Goal: Information Seeking & Learning: Learn about a topic

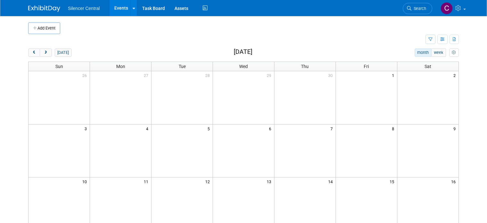
click at [417, 9] on span "Search" at bounding box center [418, 8] width 15 height 5
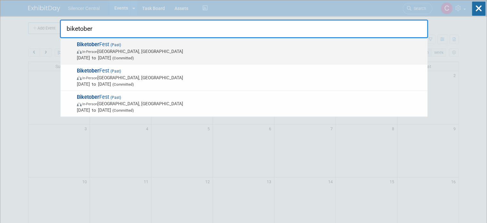
type input "biketober"
click at [281, 42] on span "Biketober Fest (Past) In-Person Ormond Beach, FL Oct 17, 2024 to Oct 20, 2024 (…" at bounding box center [249, 51] width 349 height 20
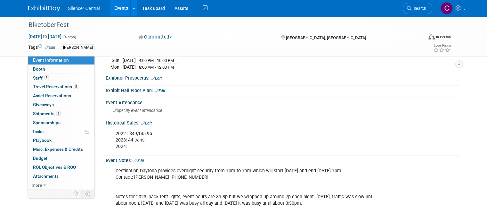
scroll to position [144, 0]
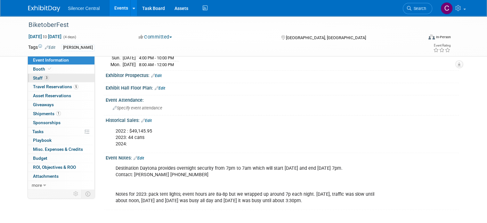
click at [53, 77] on link "3 Staff 3" at bounding box center [61, 78] width 67 height 9
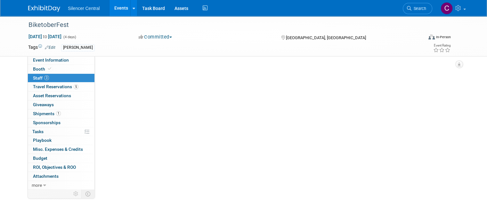
scroll to position [0, 0]
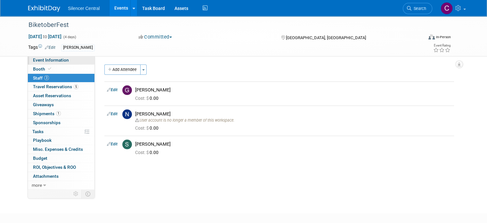
click at [63, 59] on link "Event Information" at bounding box center [61, 60] width 67 height 9
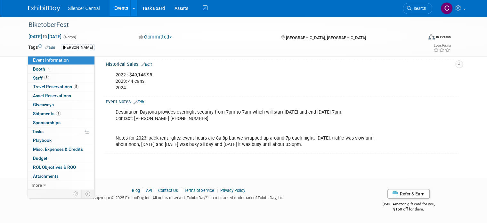
scroll to position [177, 0]
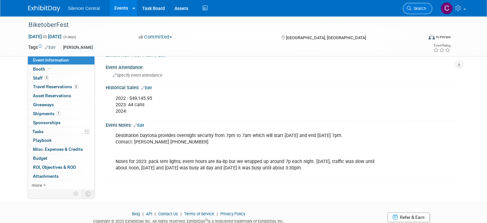
click at [421, 8] on span "Search" at bounding box center [418, 8] width 15 height 5
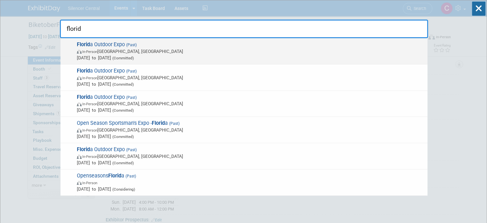
type input "florid"
click at [304, 39] on div "Florid a Outdoor Expo (Past) In-Person West Palm Beach, FL May 2, 2025 to May 4…" at bounding box center [244, 51] width 367 height 26
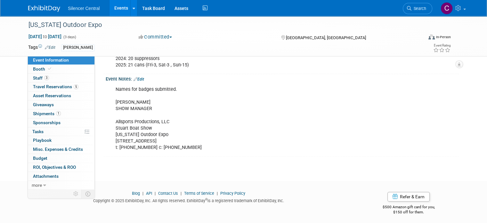
scroll to position [142, 0]
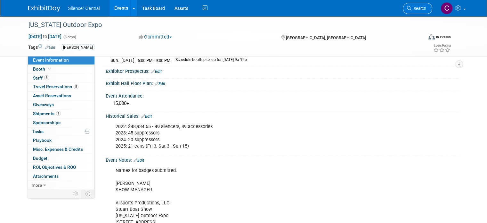
click at [423, 9] on span "Search" at bounding box center [418, 8] width 15 height 5
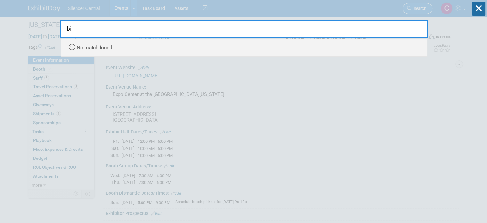
type input "b"
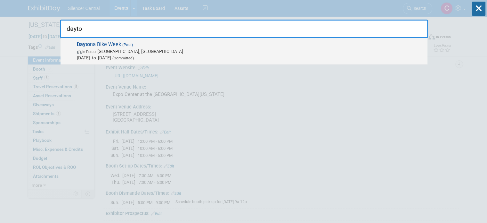
type input "dayto"
click at [235, 50] on span "In-Person Ormond Beach, FL" at bounding box center [250, 51] width 347 height 6
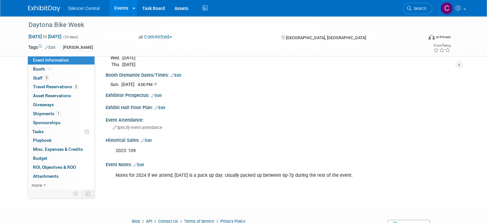
scroll to position [172, 0]
click at [47, 113] on span "Shipments 1" at bounding box center [47, 113] width 28 height 5
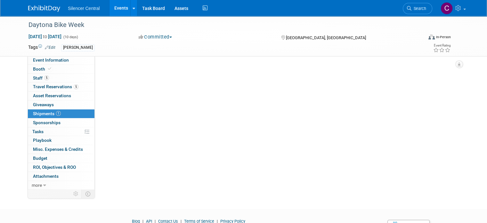
scroll to position [0, 0]
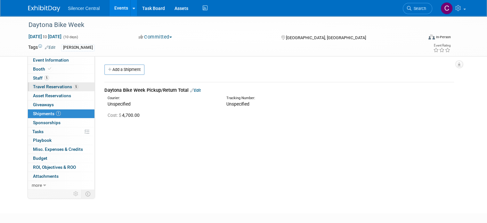
click at [51, 86] on span "Travel Reservations 5" at bounding box center [55, 86] width 45 height 5
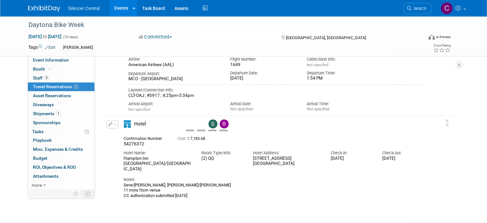
scroll to position [504, 0]
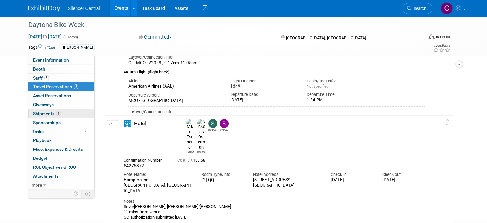
click at [37, 111] on span "Shipments 1" at bounding box center [47, 113] width 28 height 5
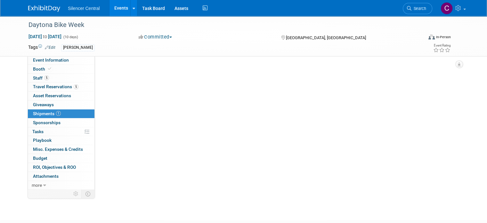
scroll to position [0, 0]
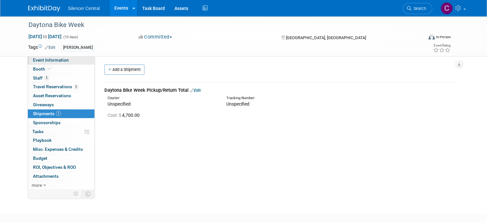
click at [61, 62] on span "Event Information" at bounding box center [51, 59] width 36 height 5
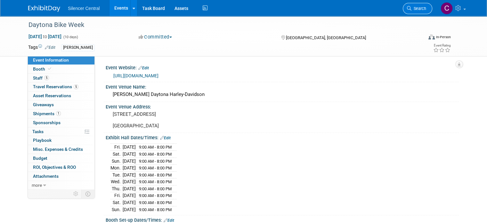
click at [421, 11] on link "Search" at bounding box center [417, 8] width 29 height 11
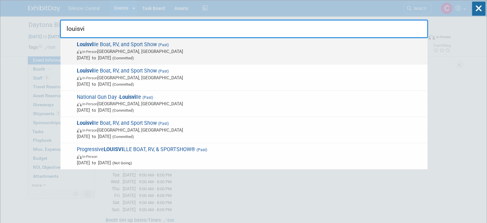
type input "louisvi"
click at [272, 48] on span "In-Person Louisville, KY" at bounding box center [250, 51] width 347 height 6
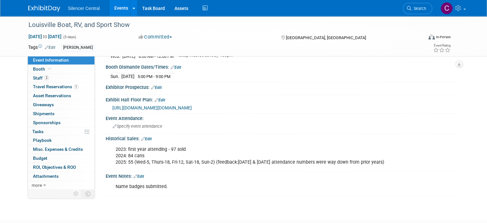
scroll to position [171, 0]
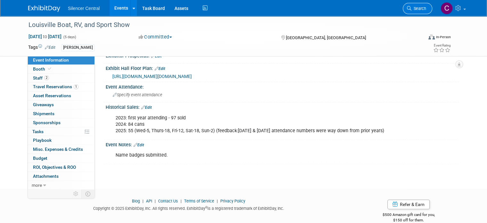
click at [426, 12] on link "Search" at bounding box center [417, 8] width 29 height 11
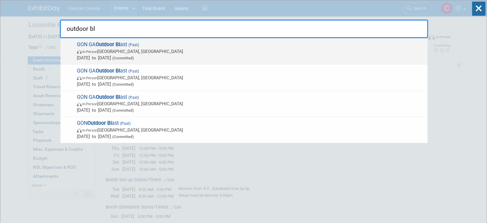
type input "outdoor bl"
click at [221, 56] on span "Jul 25, 2025 to Jul 27, 2025 (Committed)" at bounding box center [250, 57] width 347 height 6
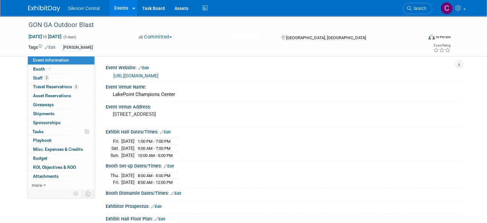
scroll to position [154, 0]
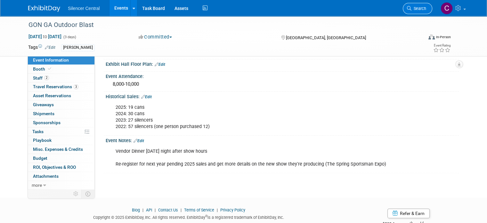
click at [426, 8] on span "Search" at bounding box center [418, 8] width 15 height 5
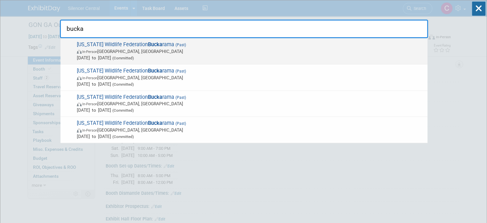
type input "bucka"
click at [226, 48] on span "In-Person [PERSON_NAME], [GEOGRAPHIC_DATA]" at bounding box center [250, 51] width 347 height 6
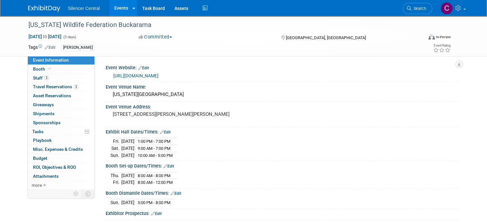
scroll to position [118, 0]
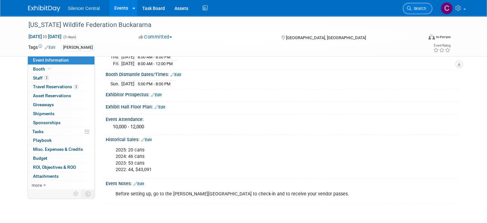
click at [418, 11] on link "Search" at bounding box center [417, 8] width 29 height 11
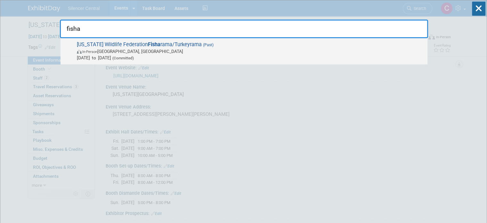
type input "fisha"
click at [274, 43] on span "[US_STATE] Wildlife Federation Fisha rama/Turkeyrama (Past) In-Person [PERSON_N…" at bounding box center [249, 51] width 349 height 20
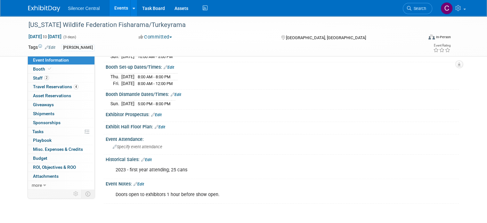
scroll to position [99, 0]
click at [417, 6] on span "Search" at bounding box center [418, 8] width 15 height 5
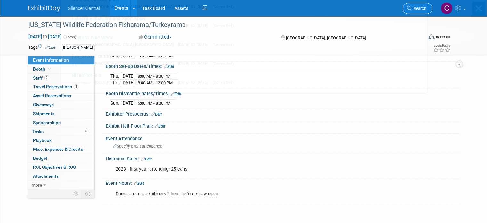
scroll to position [0, 0]
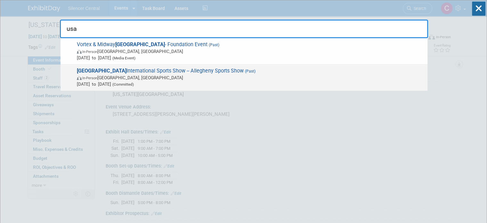
type input "usa"
click at [333, 71] on span "USA International Sports Show -- Allegheny Sports Show (Past) In-Person Monroev…" at bounding box center [249, 78] width 349 height 20
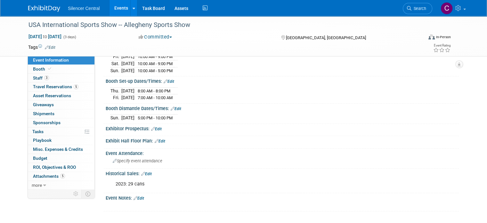
scroll to position [89, 0]
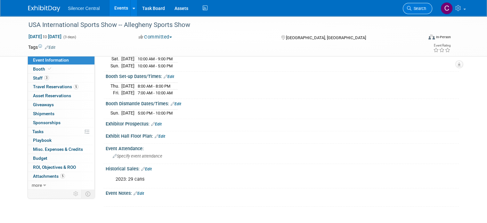
click at [417, 9] on span "Search" at bounding box center [418, 8] width 15 height 5
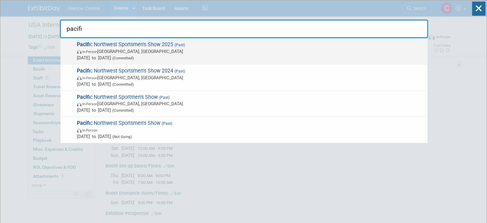
type input "pacifi"
click at [180, 45] on span "(Past)" at bounding box center [179, 45] width 12 height 4
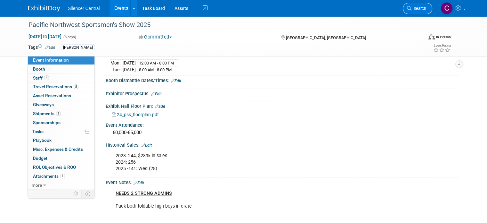
click at [420, 12] on link "Search" at bounding box center [417, 8] width 29 height 11
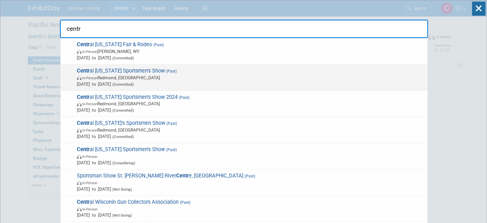
type input "centr"
click at [339, 81] on span "[DATE] to [DATE] (Committed)" at bounding box center [250, 84] width 347 height 6
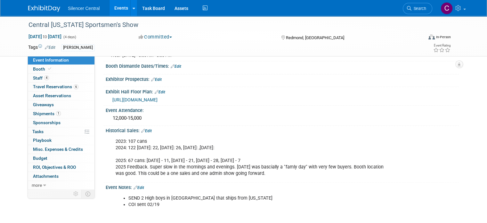
scroll to position [127, 0]
click at [424, 4] on link "Search" at bounding box center [417, 8] width 29 height 11
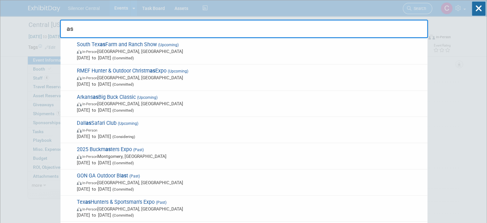
type input "a"
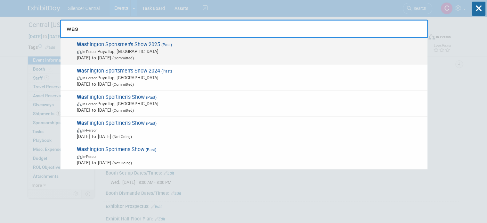
type input "was"
click at [278, 55] on span "Jan 29, 2025 to Feb 2, 2025 (Committed)" at bounding box center [250, 57] width 347 height 6
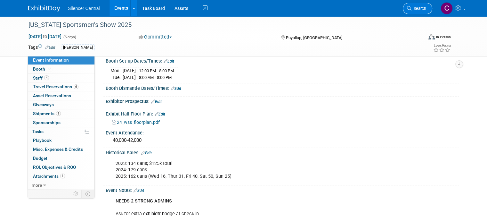
click at [420, 12] on link "Search" at bounding box center [417, 8] width 29 height 11
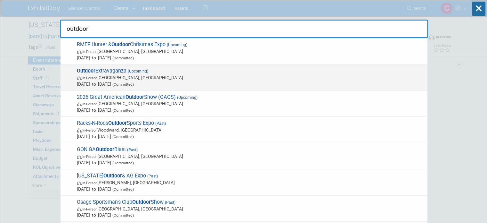
type input "outdoor"
click at [172, 82] on span "Jan 9, 2026 to Jan 11, 2026 (Committed)" at bounding box center [250, 84] width 347 height 6
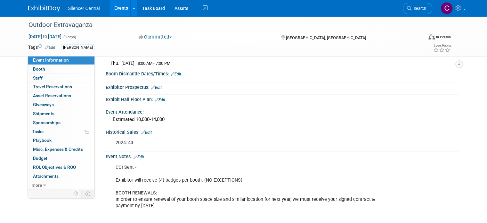
scroll to position [112, 0]
click at [425, 3] on link "Search" at bounding box center [417, 8] width 29 height 11
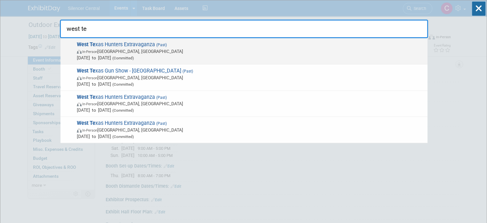
type input "west te"
click at [276, 45] on span "West Te xas Hunters Extravaganza (Past) In-Person Midland, TX Jan 18, 2025 to J…" at bounding box center [249, 51] width 349 height 20
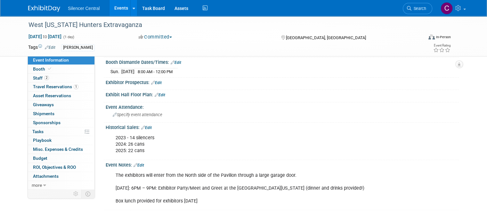
scroll to position [110, 0]
click at [423, 7] on span "Search" at bounding box center [418, 8] width 15 height 5
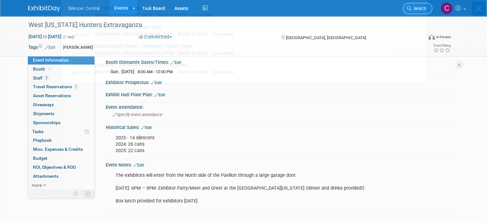
scroll to position [0, 0]
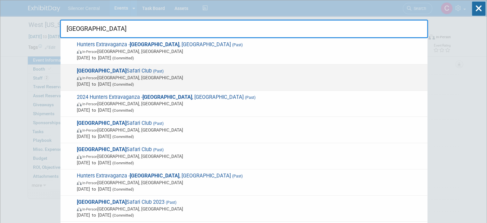
type input "houston"
click at [265, 71] on span "Houston Safari Club (Past) In-Person Spring, TX Jan 17, 2025 to Jan 19, 2025 (C…" at bounding box center [249, 78] width 349 height 20
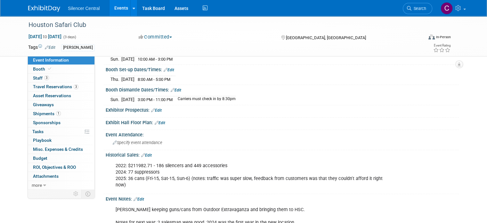
scroll to position [110, 0]
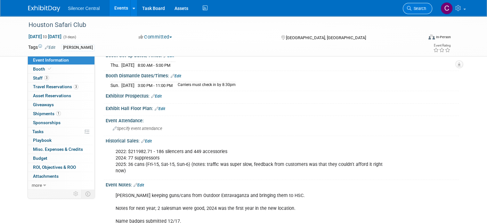
click at [425, 5] on link "Search" at bounding box center [417, 8] width 29 height 11
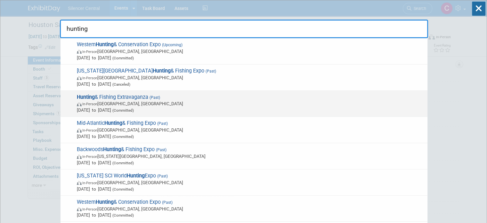
type input "hunting"
click at [273, 102] on span "In-Person Midland, TX" at bounding box center [250, 103] width 347 height 6
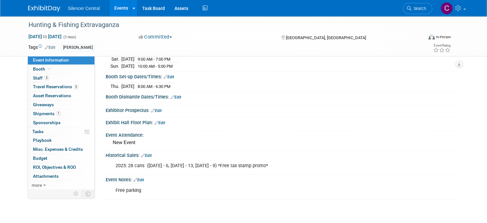
scroll to position [89, 0]
click at [415, 12] on link "Search" at bounding box center [417, 8] width 29 height 11
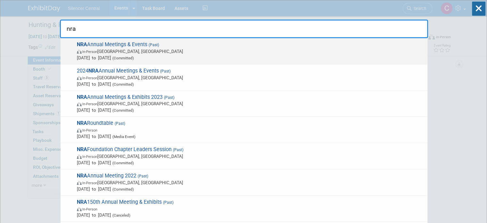
type input "nra"
click at [216, 42] on span "NRA Annual Meetings & Events (Past) In-Person Atlanta, GA Apr 25, 2025 to Apr 2…" at bounding box center [249, 51] width 349 height 20
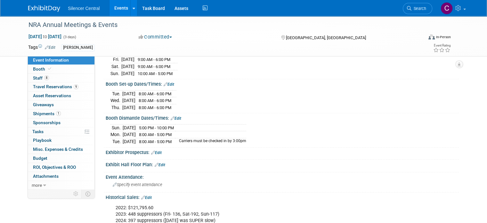
scroll to position [150, 0]
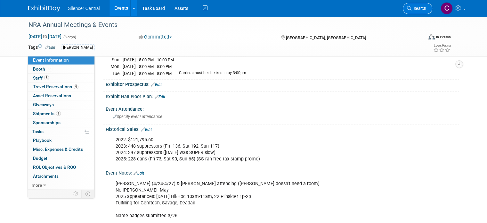
click at [411, 10] on icon at bounding box center [409, 8] width 4 height 4
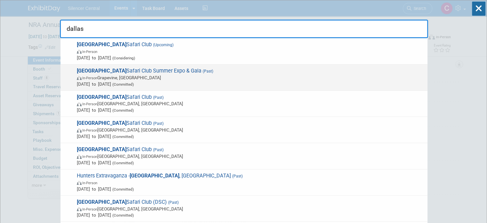
type input "dallas"
click at [229, 74] on span "In-Person Grapevine, TX" at bounding box center [250, 77] width 347 height 6
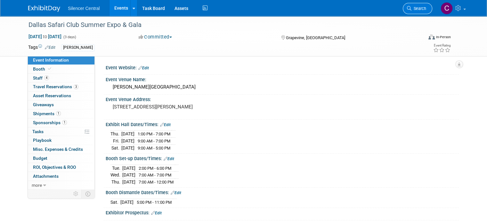
click at [411, 9] on link "Search" at bounding box center [417, 8] width 29 height 11
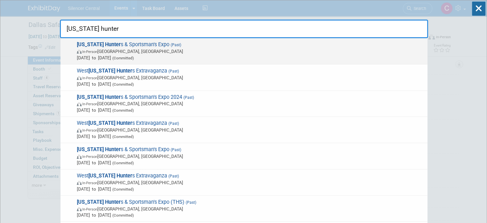
type input "[US_STATE] hunter"
click at [206, 54] on span "[DATE] to [DATE] (Committed)" at bounding box center [250, 57] width 347 height 6
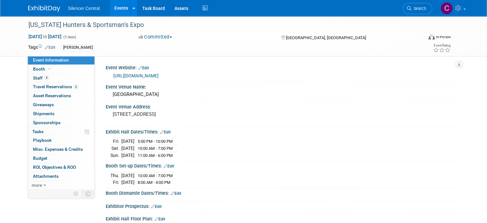
scroll to position [140, 0]
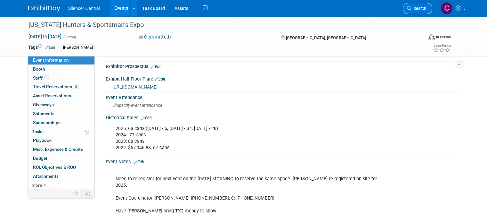
click at [419, 10] on span "Search" at bounding box center [418, 8] width 15 height 5
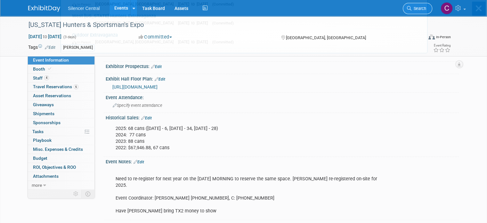
scroll to position [0, 0]
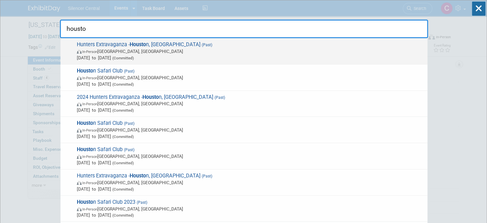
type input "housto"
click at [195, 59] on span "[DATE] to [DATE] (Committed)" at bounding box center [250, 57] width 347 height 6
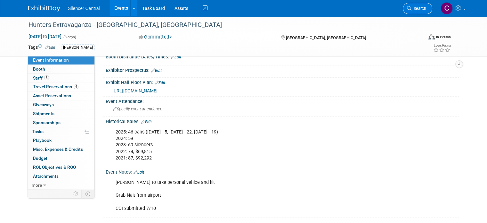
click at [417, 4] on link "Search" at bounding box center [417, 8] width 29 height 11
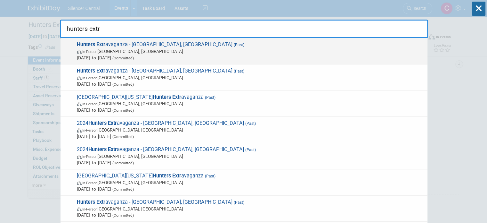
type input "hunters extr"
click at [241, 45] on span "Hunters Extr avaganza - Fort Worth, TX (Past) In-Person Fort Worth, TX Aug 8, 2…" at bounding box center [249, 51] width 349 height 20
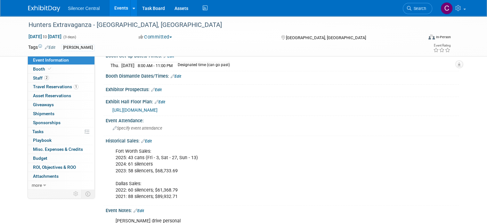
scroll to position [110, 0]
click at [420, 3] on link "Search" at bounding box center [417, 8] width 29 height 11
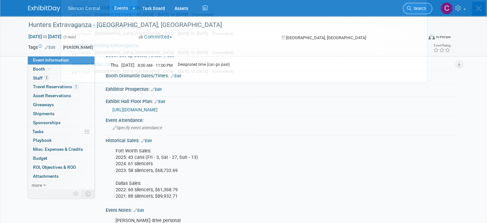
scroll to position [0, 0]
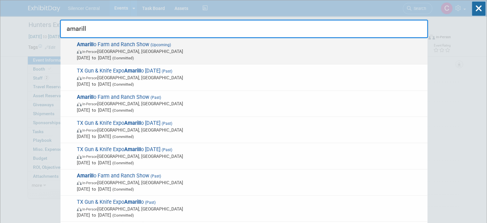
type input "amarill"
click at [196, 55] on span "Dec 2, 2025 to Dec 4, 2025 (Committed)" at bounding box center [250, 57] width 347 height 6
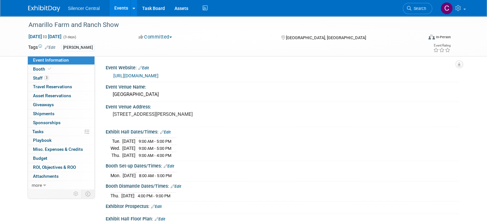
scroll to position [150, 0]
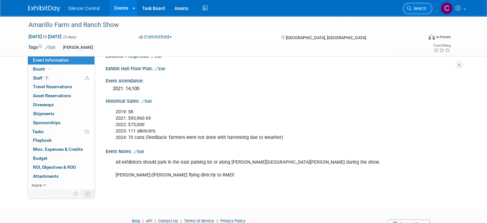
click at [419, 12] on link "Search" at bounding box center [417, 8] width 29 height 11
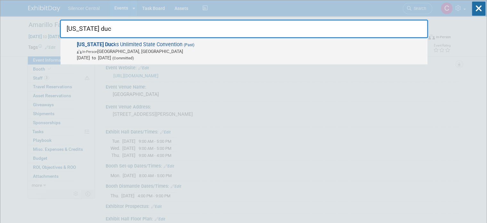
type input "[US_STATE] duc"
click at [275, 56] on span "[DATE] to [DATE] (Committed)" at bounding box center [250, 57] width 347 height 6
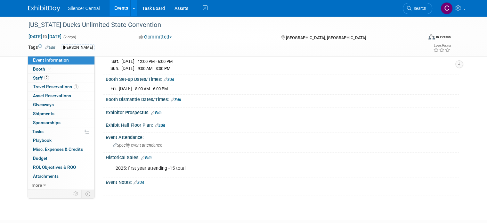
scroll to position [73, 0]
click at [31, 9] on img at bounding box center [44, 8] width 32 height 6
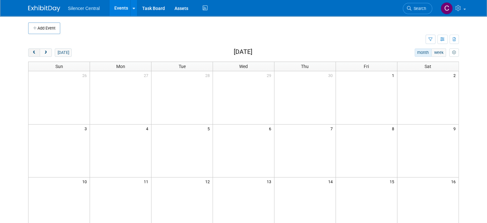
click at [32, 52] on span "prev" at bounding box center [34, 53] width 5 height 4
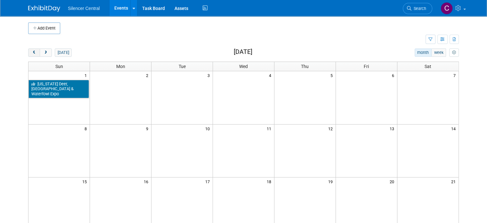
click at [32, 52] on span "prev" at bounding box center [34, 53] width 5 height 4
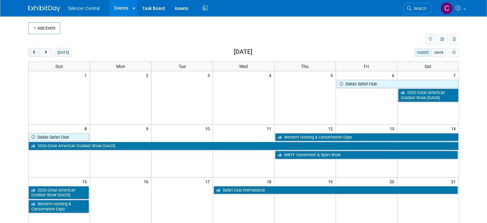
click at [31, 51] on button "prev" at bounding box center [34, 52] width 12 height 8
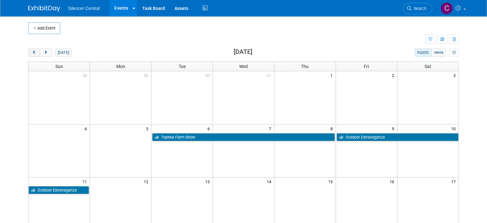
click at [31, 51] on button "prev" at bounding box center [34, 52] width 12 height 8
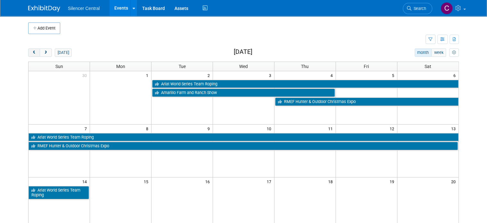
click at [31, 51] on button "prev" at bounding box center [34, 52] width 12 height 8
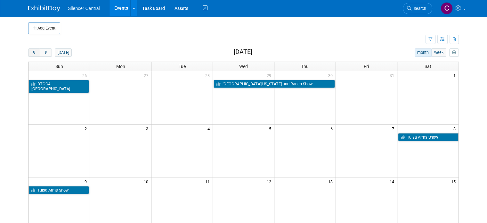
click at [31, 51] on button "prev" at bounding box center [34, 52] width 12 height 8
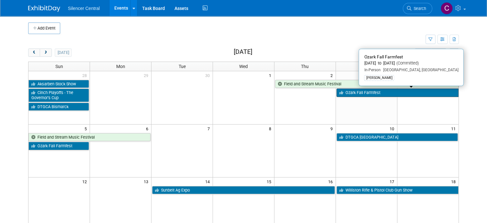
click at [354, 91] on link "Ozark Fall Farmfest" at bounding box center [398, 92] width 122 height 8
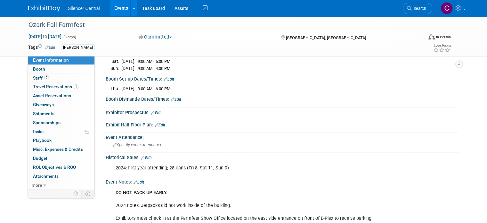
scroll to position [52, 0]
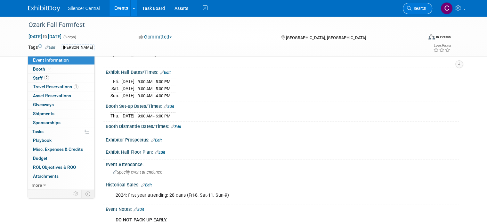
click at [411, 8] on icon at bounding box center [409, 8] width 4 height 4
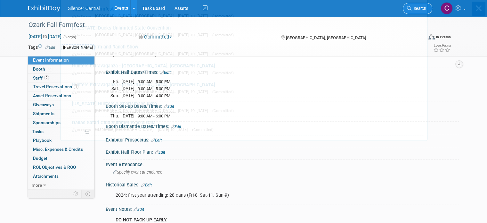
scroll to position [0, 0]
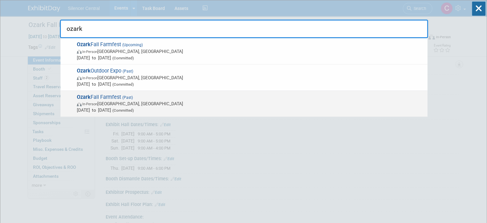
type input "ozark"
click at [219, 99] on span "Ozark Fall Farmfest (Past) In-Person Springfield, MO Oct 4, 2024 to Oct 6, 2024…" at bounding box center [249, 104] width 349 height 20
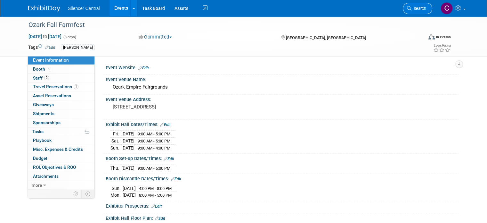
click at [418, 6] on span "Search" at bounding box center [418, 8] width 15 height 5
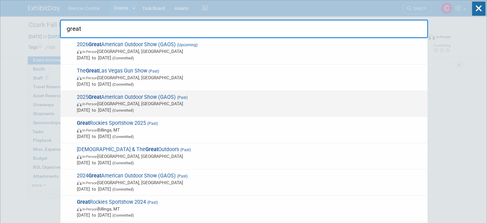
type input "great"
click at [270, 96] on span "2025 Great American Outdoor Show (GAOS) (Past) In-Person [GEOGRAPHIC_DATA], [GE…" at bounding box center [249, 104] width 349 height 20
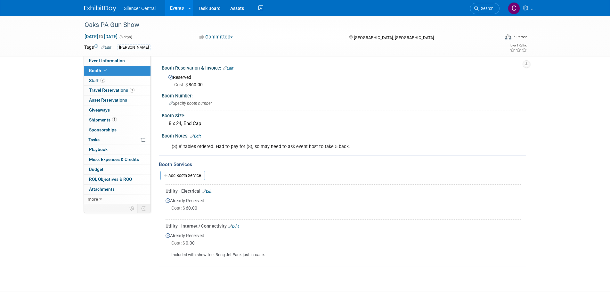
click at [100, 10] on img at bounding box center [100, 8] width 32 height 6
